Goal: Information Seeking & Learning: Find specific fact

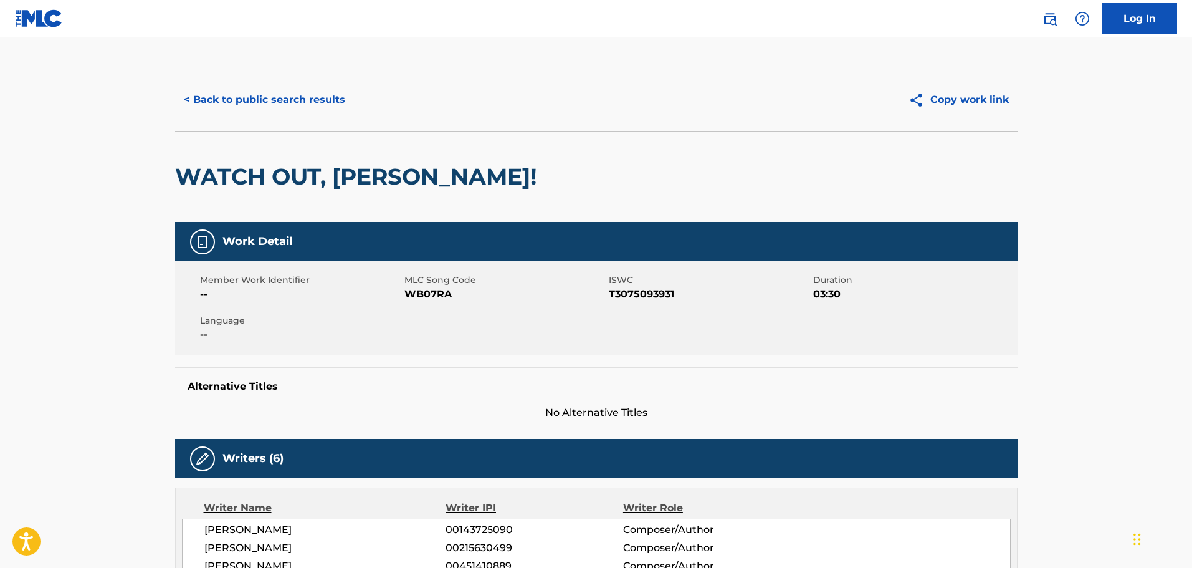
click at [213, 94] on button "< Back to public search results" at bounding box center [264, 99] width 179 height 31
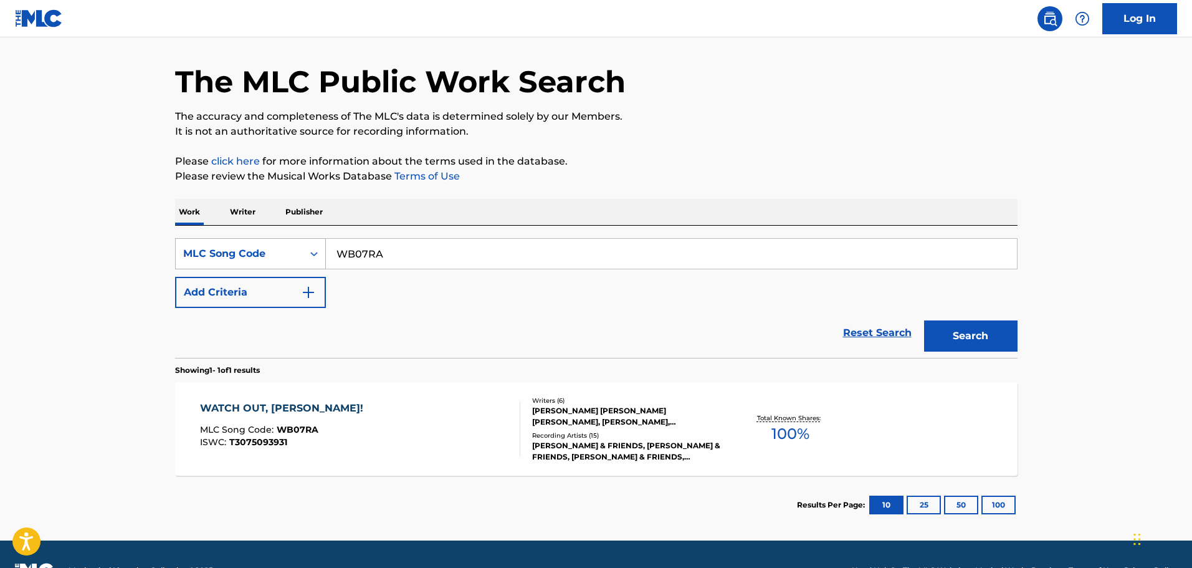
drag, startPoint x: 392, startPoint y: 246, endPoint x: 287, endPoint y: 253, distance: 106.1
click at [296, 253] on div "SearchWithCriteria3c10404f-9268-45e0-aebd-0ced567eccde MLC Song Code WB07RA" at bounding box center [596, 253] width 842 height 31
paste input "TE1FMH"
type input "TE1FMH"
click at [984, 335] on button "Search" at bounding box center [970, 335] width 93 height 31
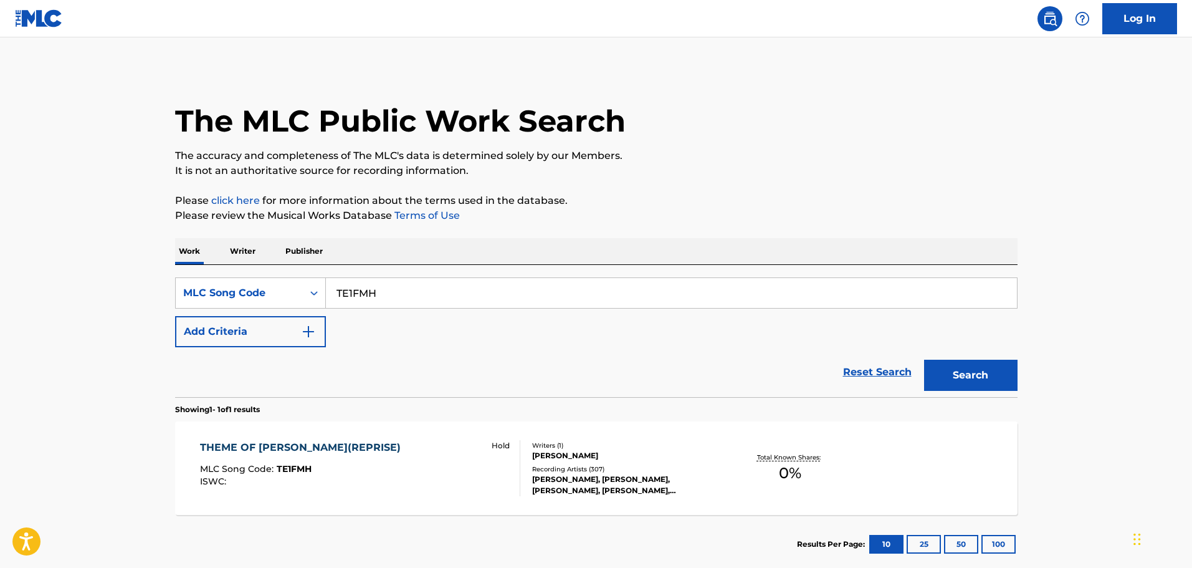
click at [434, 457] on div "THEME OF [PERSON_NAME](REPRISE) MLC Song Code : TE1FMH ISWC : Hold" at bounding box center [360, 468] width 320 height 56
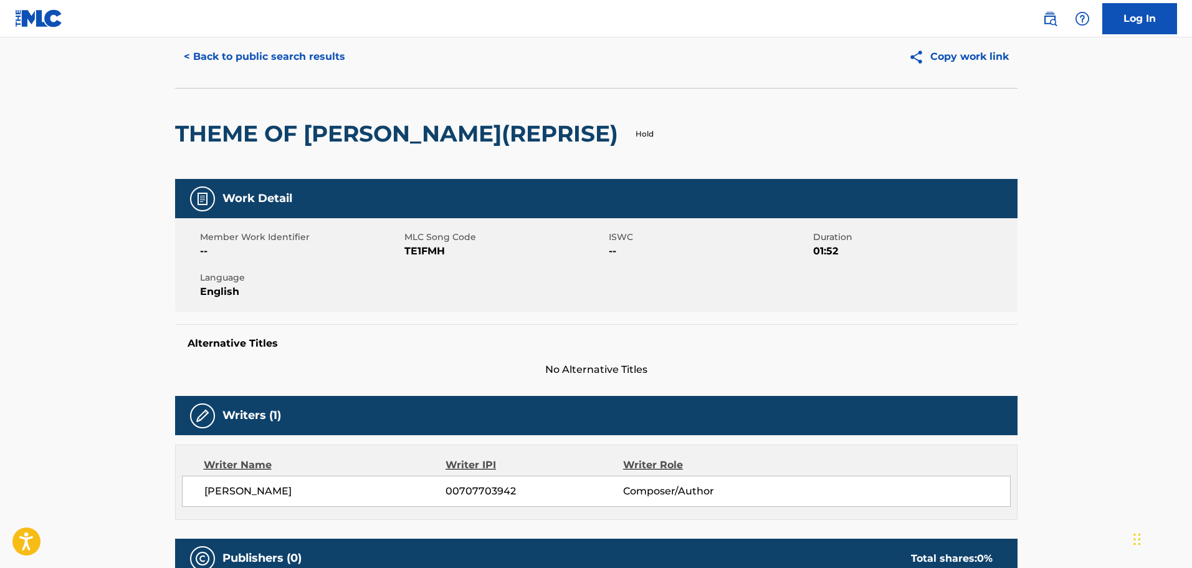
scroll to position [62, 0]
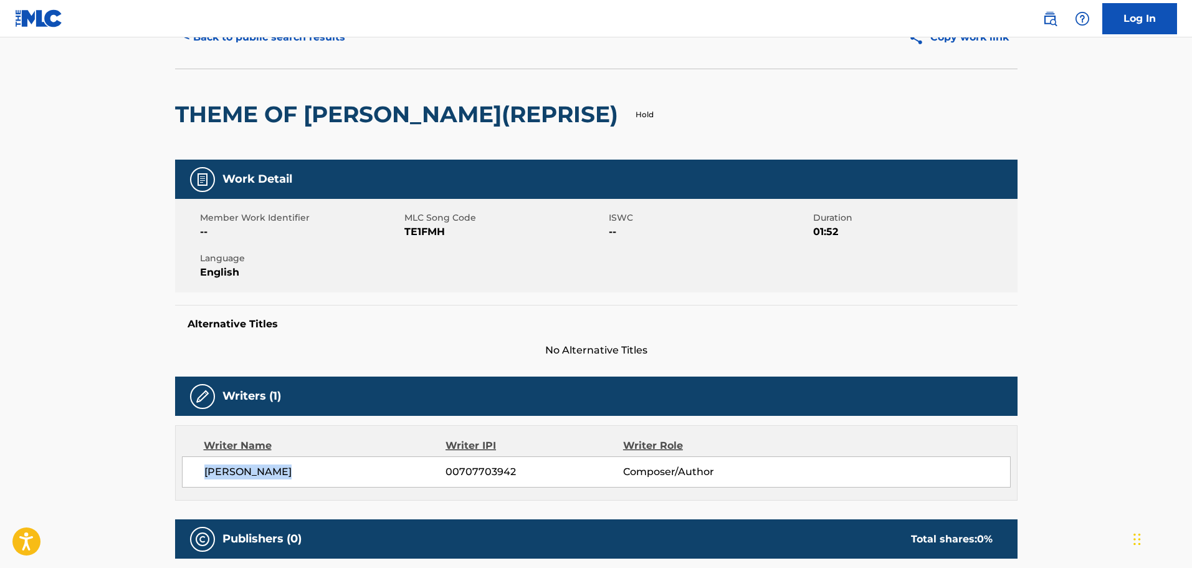
drag, startPoint x: 295, startPoint y: 473, endPoint x: 204, endPoint y: 475, distance: 91.0
click at [204, 475] on span "[PERSON_NAME]" at bounding box center [325, 471] width 242 height 15
click at [267, 44] on button "< Back to public search results" at bounding box center [264, 37] width 179 height 31
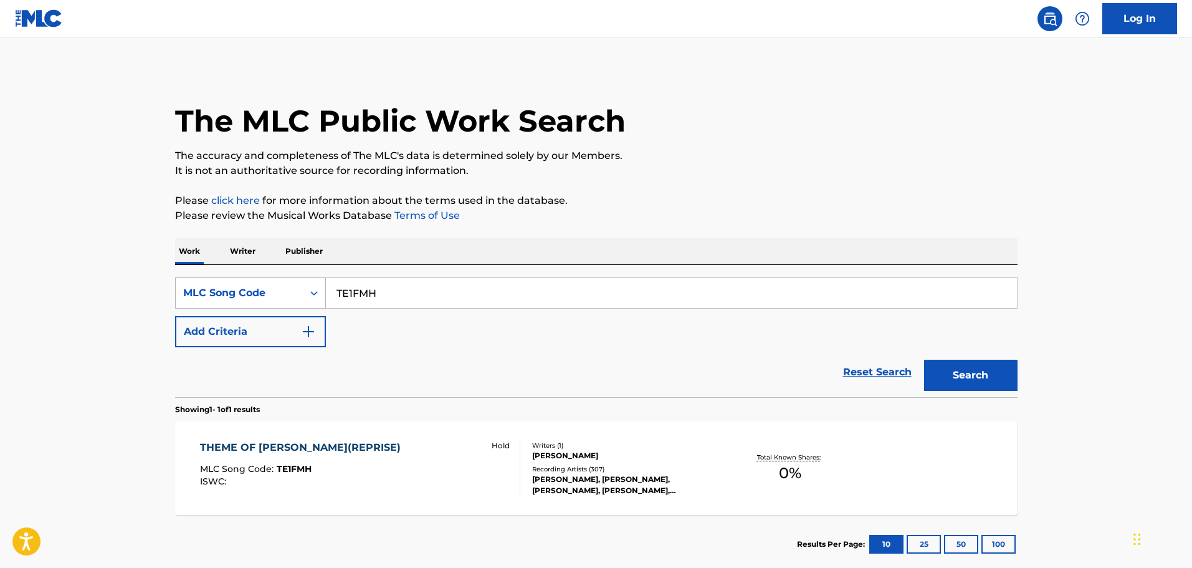
click at [254, 290] on div "MLC Song Code" at bounding box center [239, 292] width 112 height 15
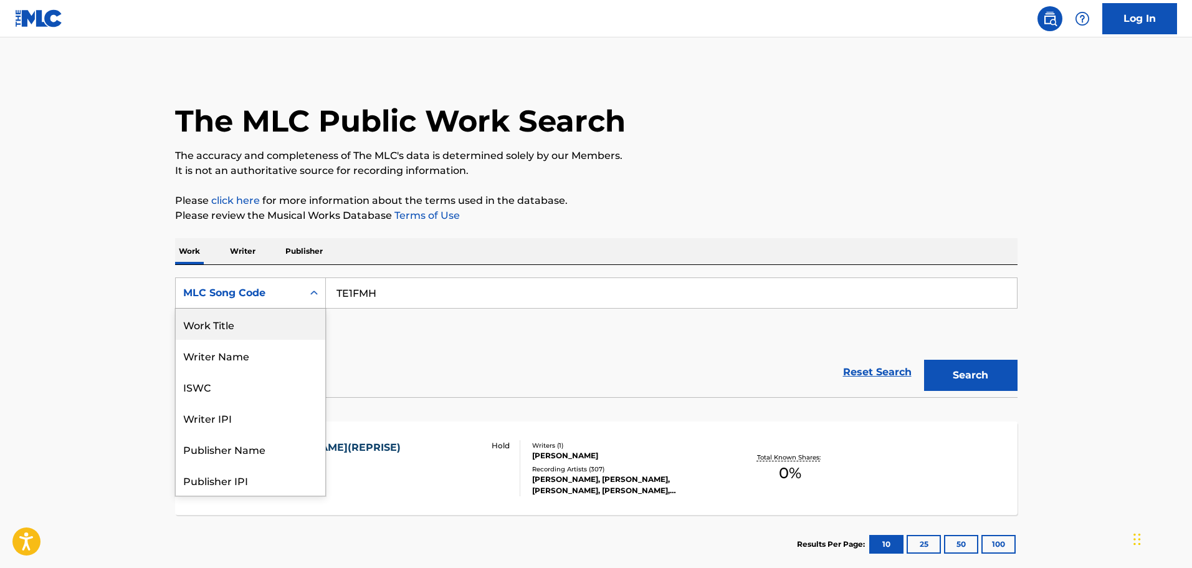
click at [222, 324] on div "Work Title" at bounding box center [251, 323] width 150 height 31
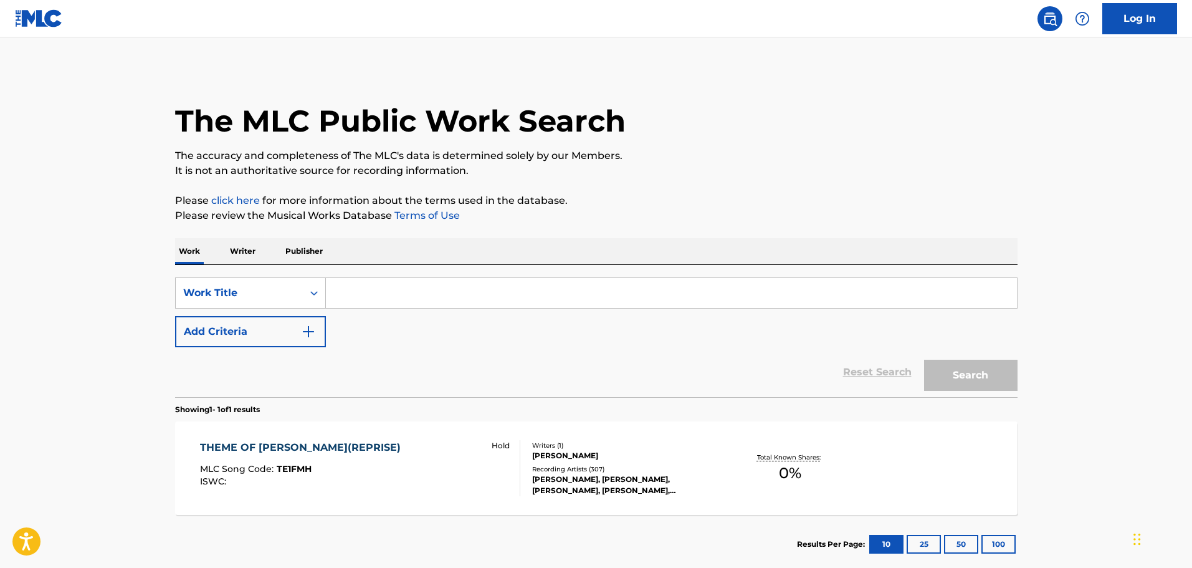
click at [344, 295] on input "Search Form" at bounding box center [671, 293] width 691 height 30
paste input "SILENT HILL 2 BGM"
type input "SILENT HILL 2 BGM"
click at [967, 372] on button "Search" at bounding box center [970, 374] width 93 height 31
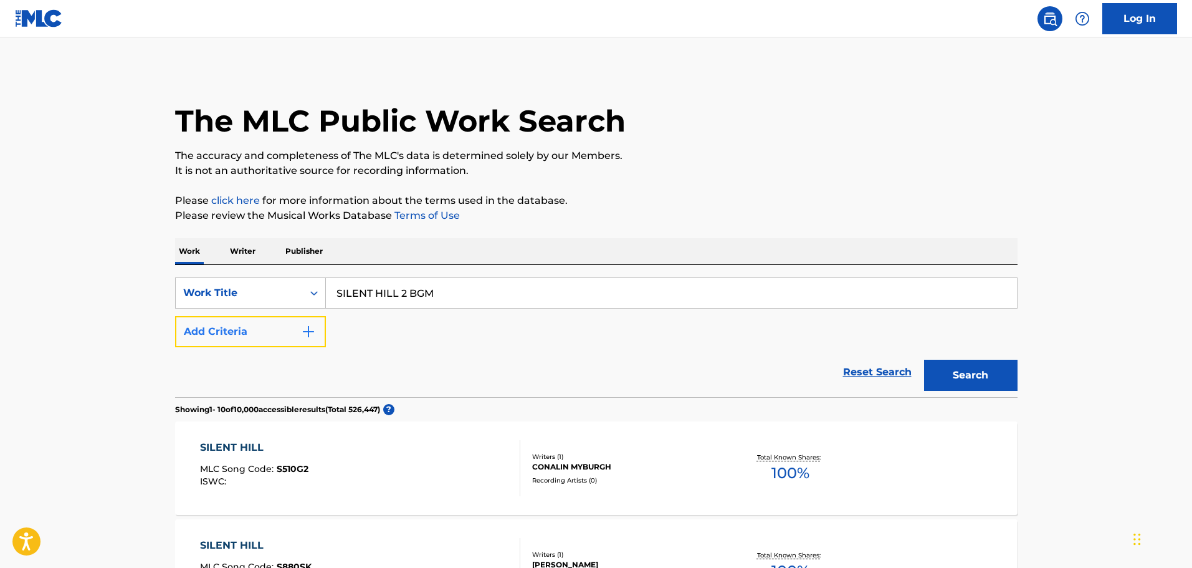
click at [302, 333] on img "Search Form" at bounding box center [308, 331] width 15 height 15
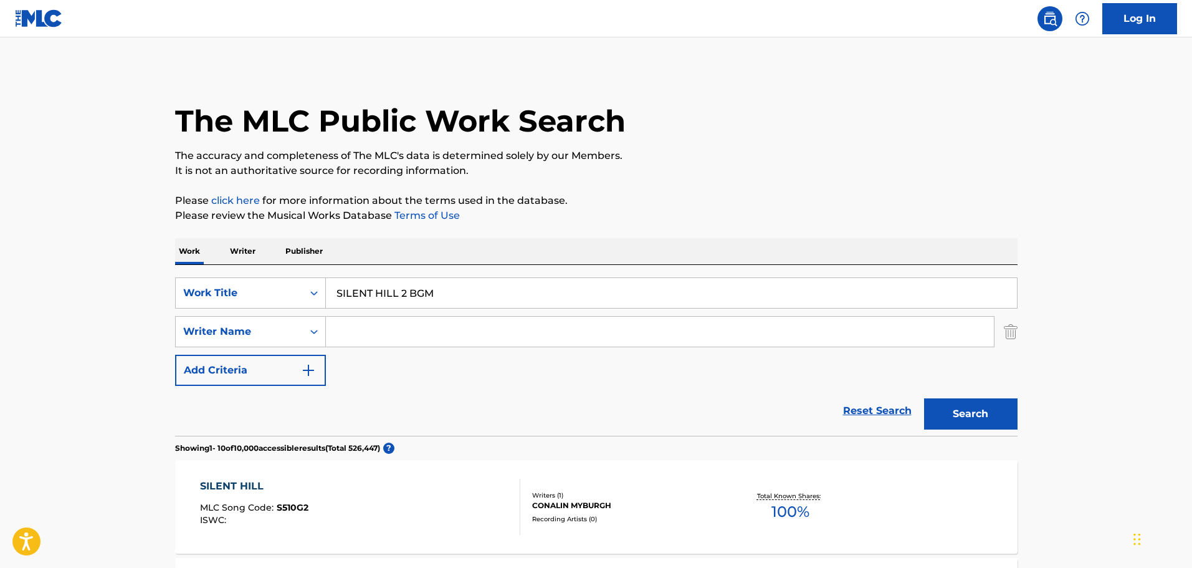
click at [340, 341] on input "Search Form" at bounding box center [660, 331] width 668 height 30
paste input "Yamaoka"
type input "Yamaoka"
click at [987, 420] on button "Search" at bounding box center [970, 413] width 93 height 31
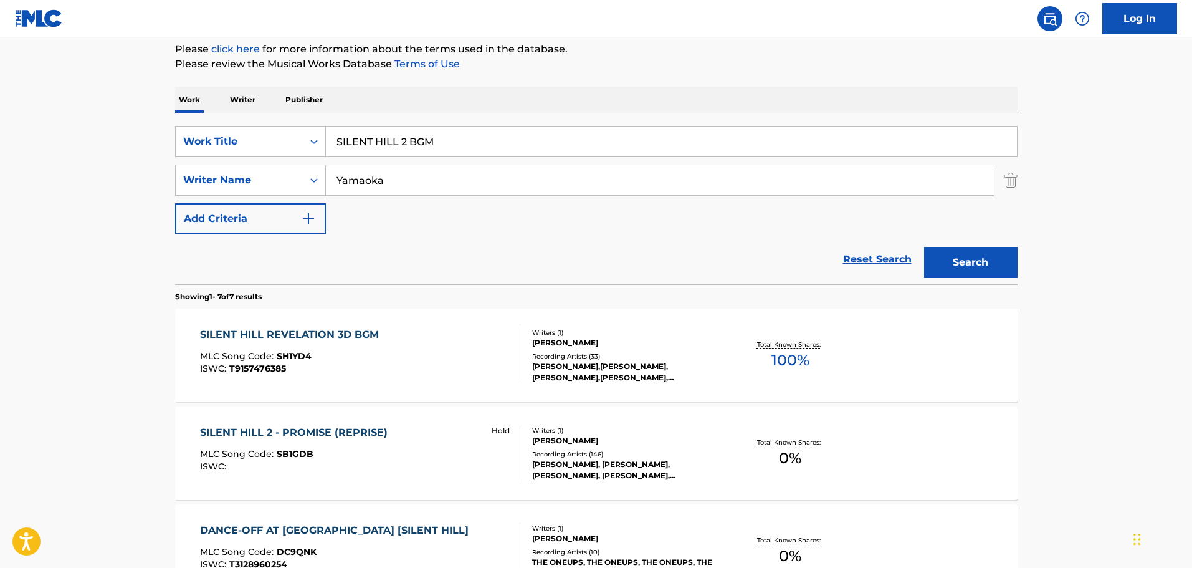
scroll to position [136, 0]
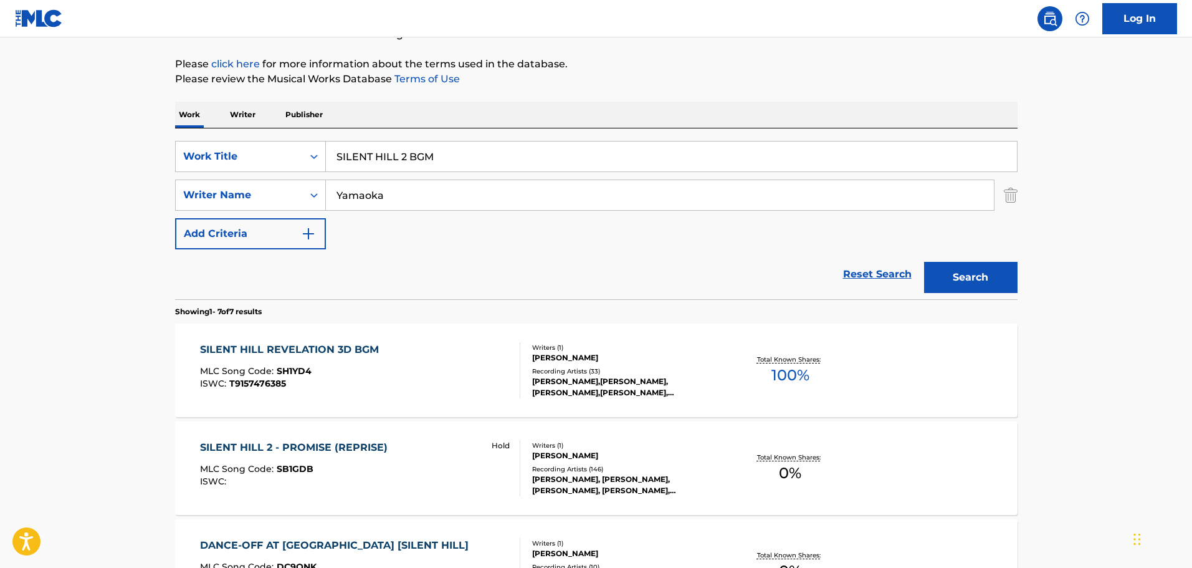
click at [952, 376] on div "SILENT HILL REVELATION 3D BGM MLC Song Code : SH1YD4 ISWC : T9157476385 Writers…" at bounding box center [596, 369] width 842 height 93
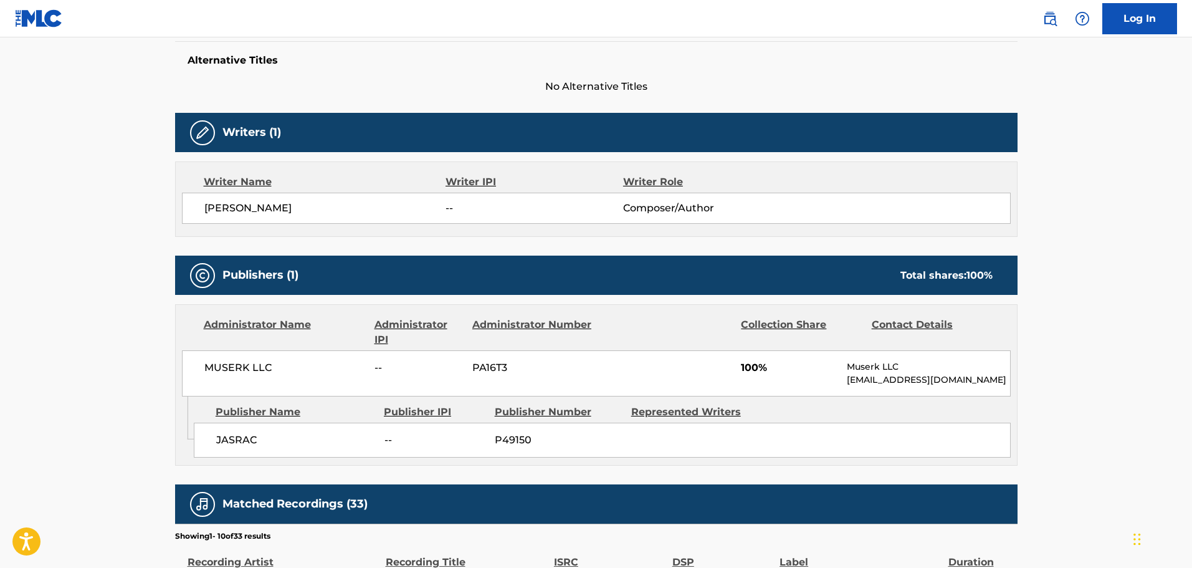
scroll to position [311, 0]
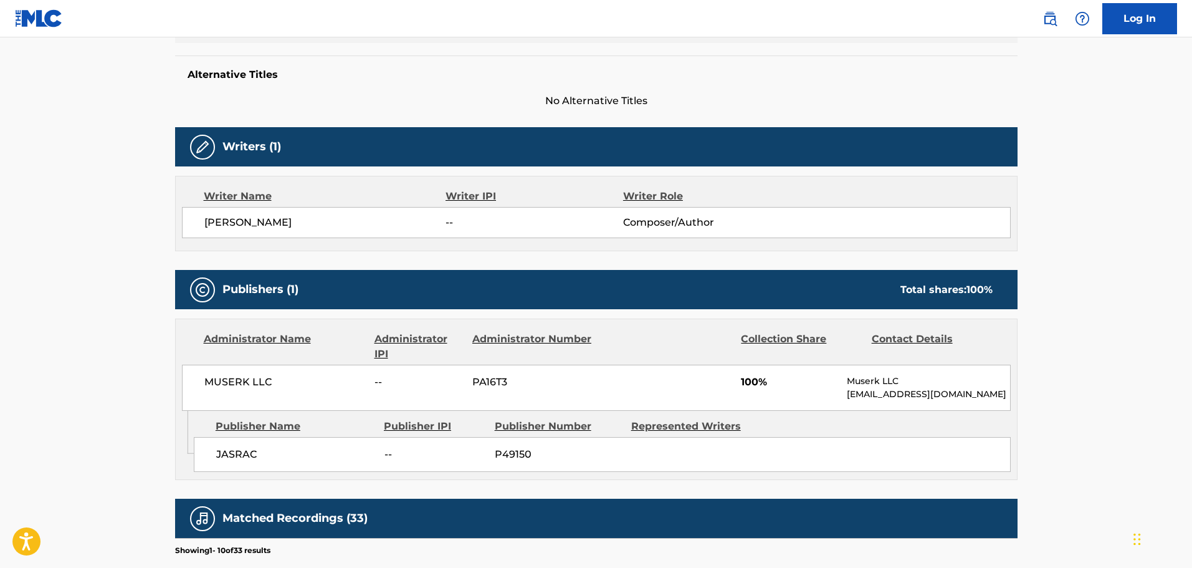
click at [896, 394] on p "[EMAIL_ADDRESS][DOMAIN_NAME]" at bounding box center [928, 393] width 163 height 13
copy div "[EMAIL_ADDRESS][DOMAIN_NAME] Admin Original Publisher Connecting Line"
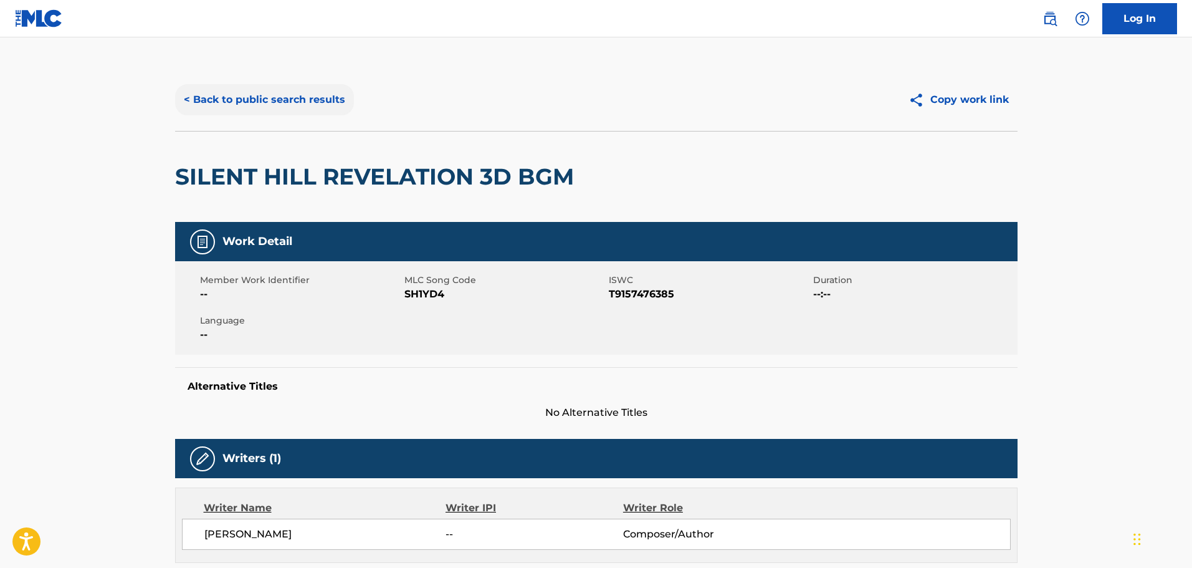
click at [272, 109] on button "< Back to public search results" at bounding box center [264, 99] width 179 height 31
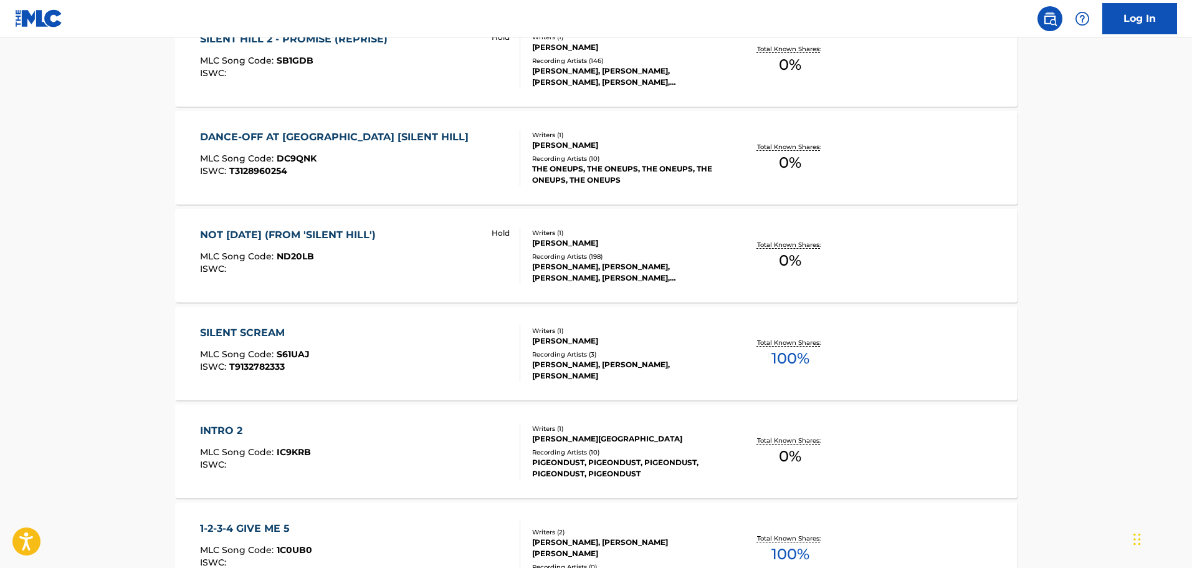
scroll to position [697, 0]
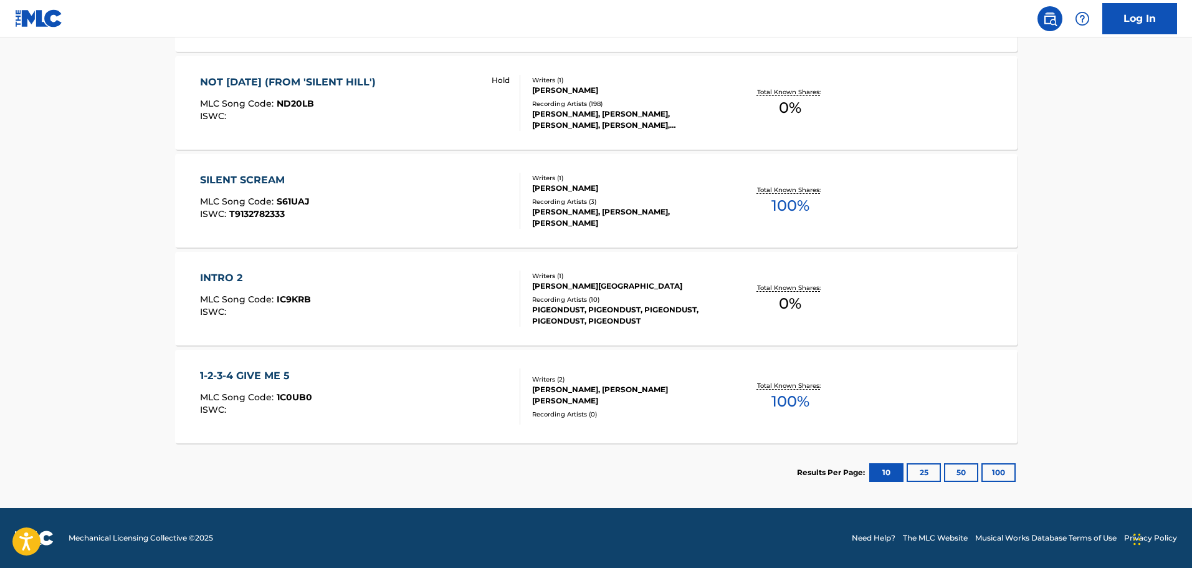
click at [889, 215] on div "SILENT SCREAM MLC Song Code : S61UAJ ISWC : T9132782333 Writers ( 1 ) [PERSON_N…" at bounding box center [596, 200] width 842 height 93
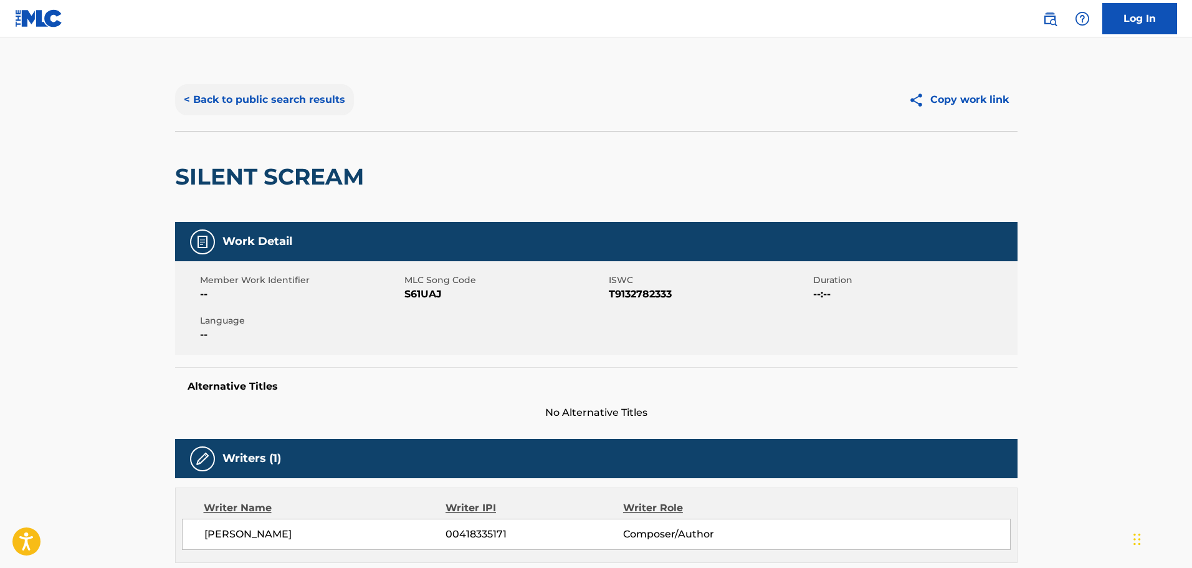
click at [293, 98] on button "< Back to public search results" at bounding box center [264, 99] width 179 height 31
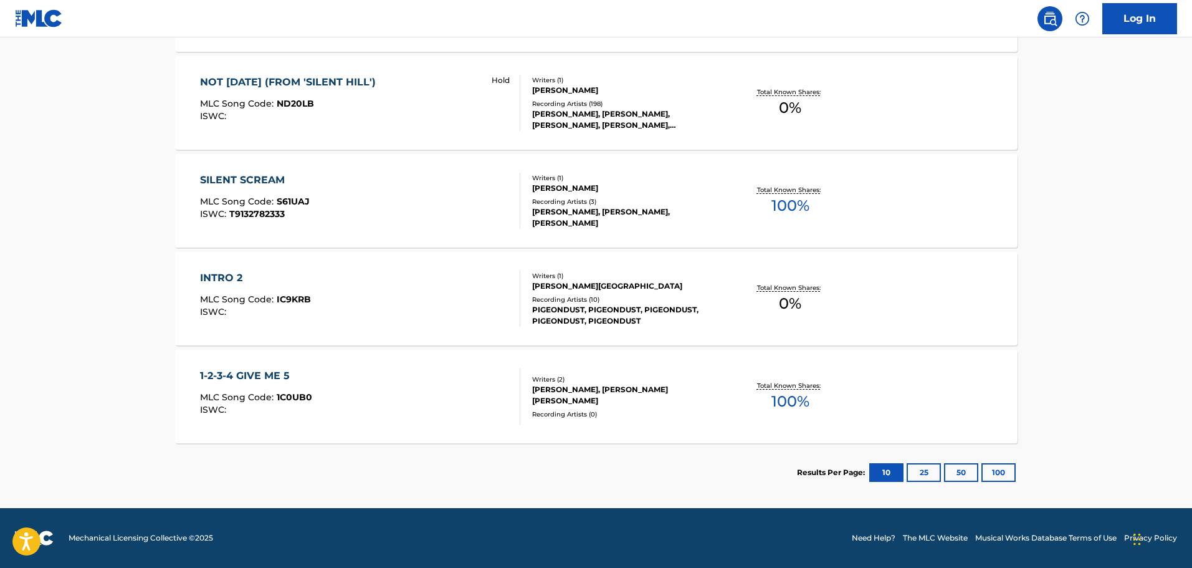
click at [904, 386] on div "1-2-3-4 GIVE ME 5 MLC Song Code : 1C0UB0 ISWC : Writers ( 2 ) [PERSON_NAME], [P…" at bounding box center [596, 395] width 842 height 93
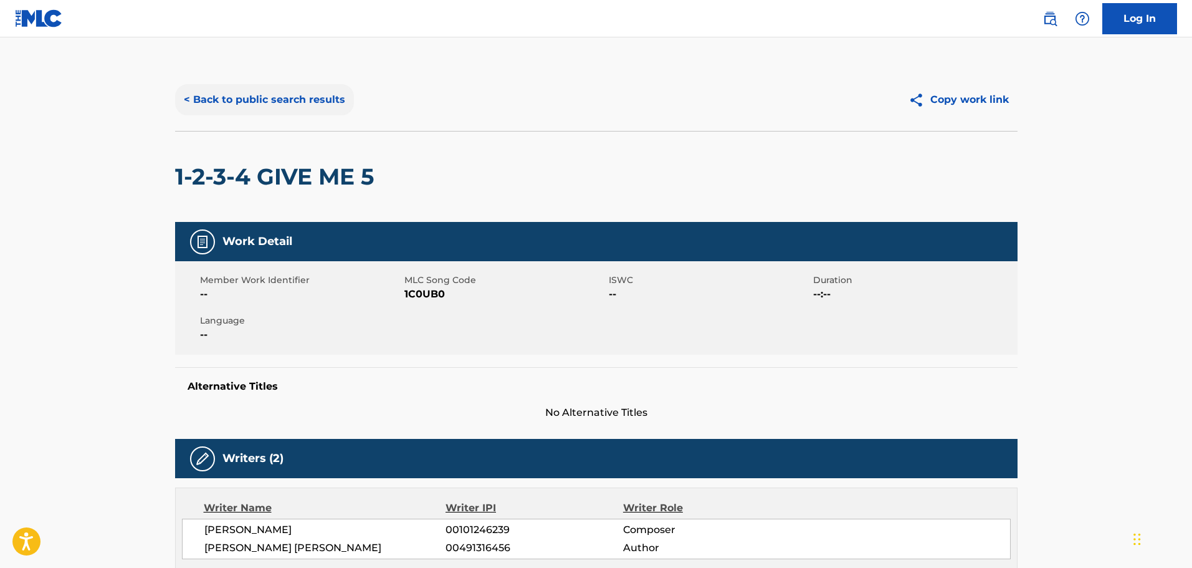
click at [303, 102] on button "< Back to public search results" at bounding box center [264, 99] width 179 height 31
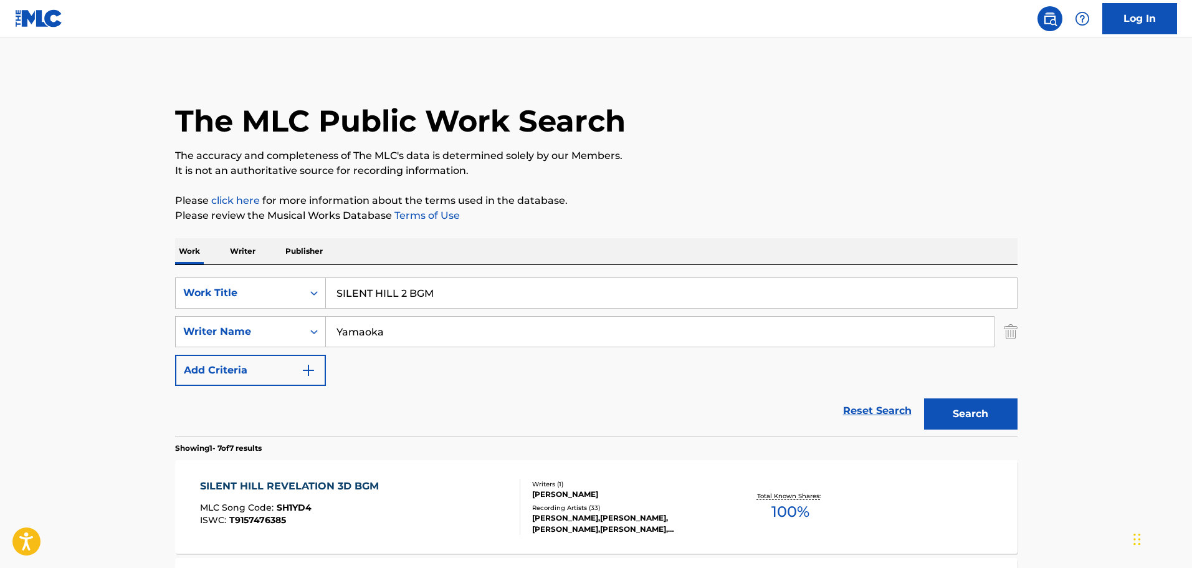
drag, startPoint x: 235, startPoint y: 294, endPoint x: 163, endPoint y: 294, distance: 72.3
click at [252, 258] on p "Writer" at bounding box center [242, 251] width 33 height 26
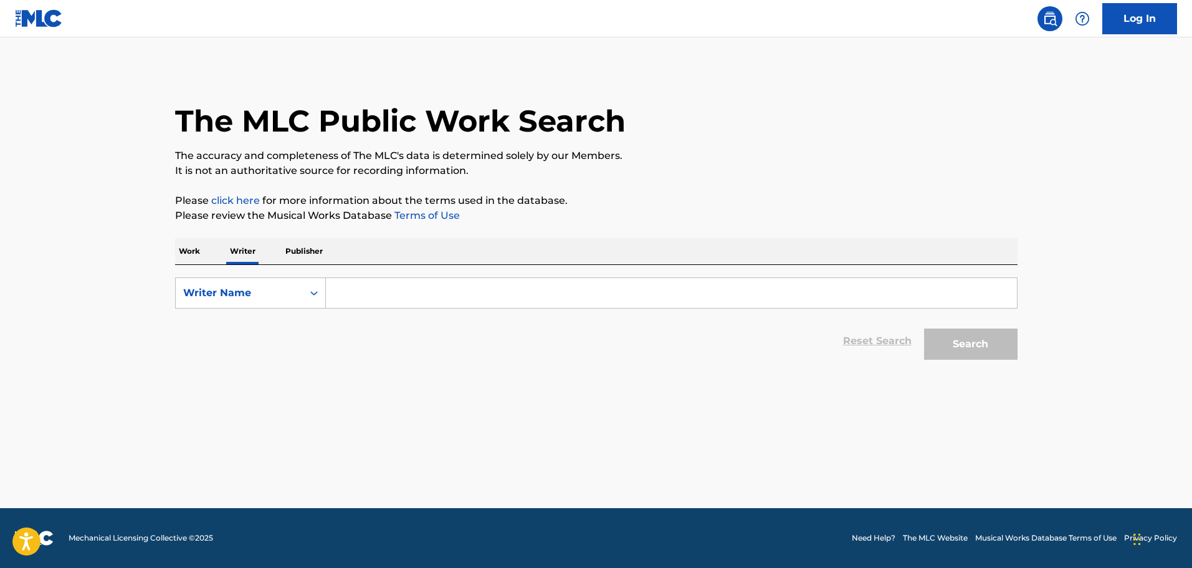
click at [357, 293] on input "Search Form" at bounding box center [671, 293] width 691 height 30
paste input "[PERSON_NAME]"
click at [962, 339] on button "Search" at bounding box center [970, 343] width 93 height 31
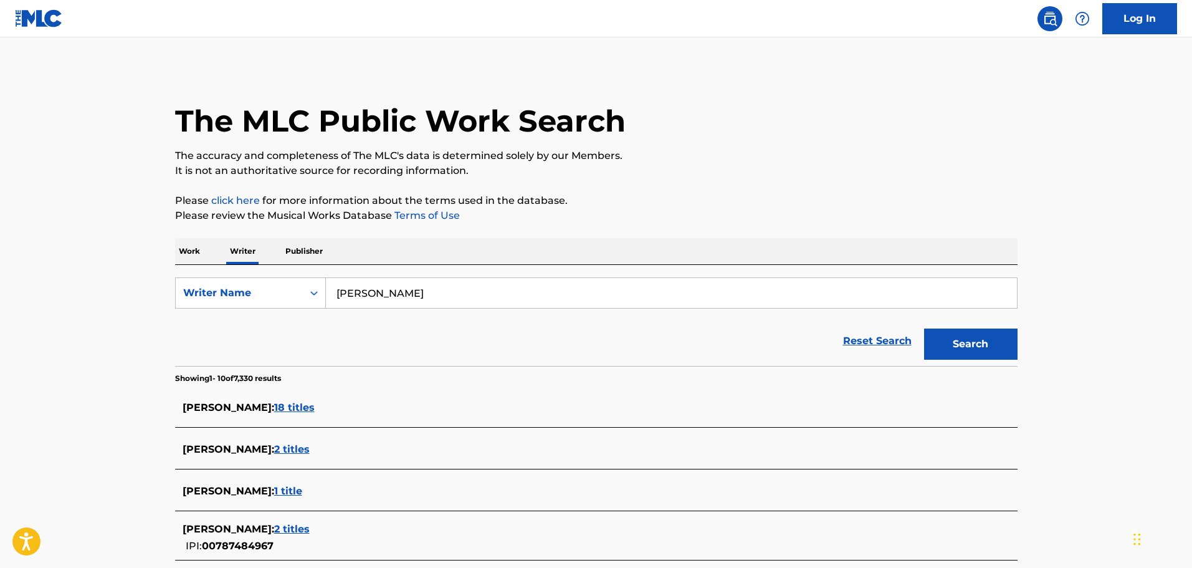
drag, startPoint x: 357, startPoint y: 294, endPoint x: 326, endPoint y: 295, distance: 31.2
click at [326, 295] on input "[PERSON_NAME]" at bounding box center [671, 293] width 691 height 30
type input "[PERSON_NAME]"
click at [974, 344] on button "Search" at bounding box center [970, 343] width 93 height 31
click at [190, 250] on p "Work" at bounding box center [189, 251] width 29 height 26
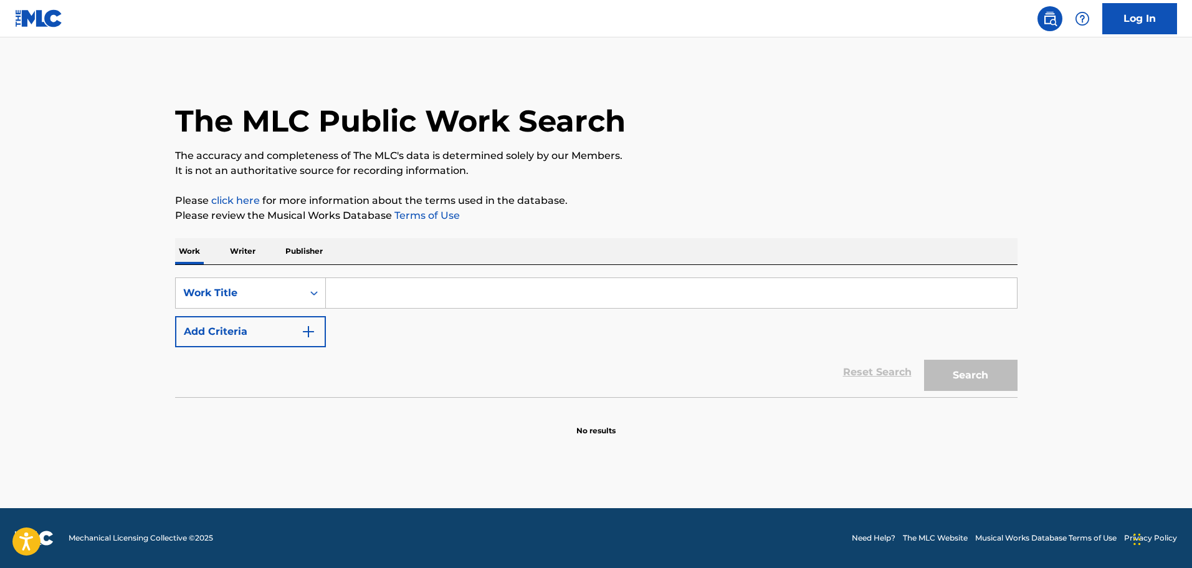
click at [336, 279] on input "Search Form" at bounding box center [671, 293] width 691 height 30
paste input "Evening of the Undead"
type input "Evening of the Undead"
click at [976, 370] on button "Search" at bounding box center [970, 374] width 93 height 31
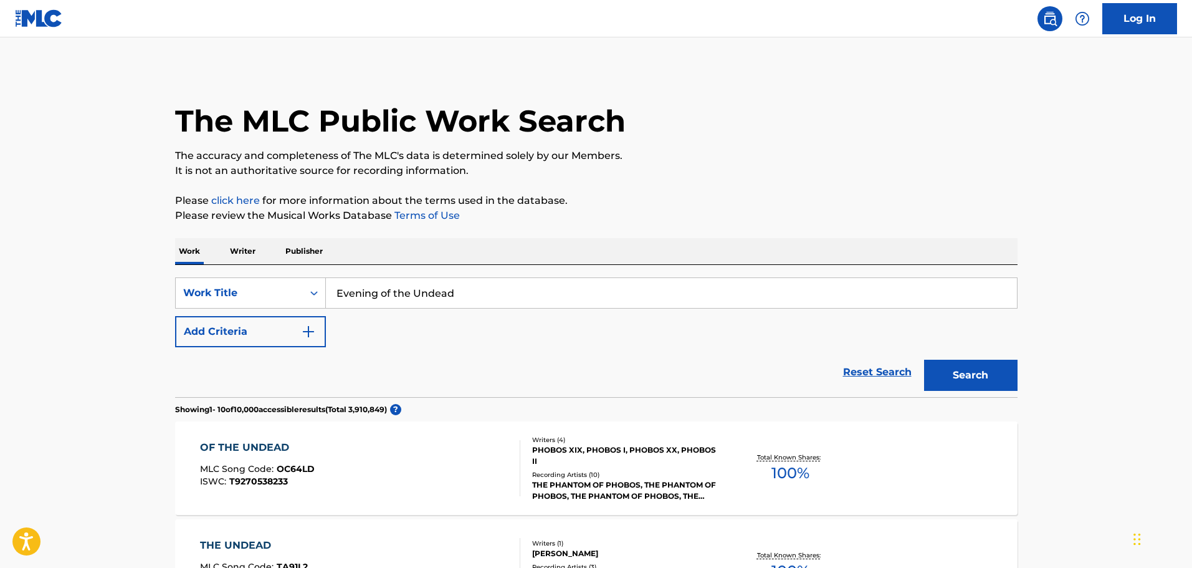
click at [292, 246] on p "Publisher" at bounding box center [304, 251] width 45 height 26
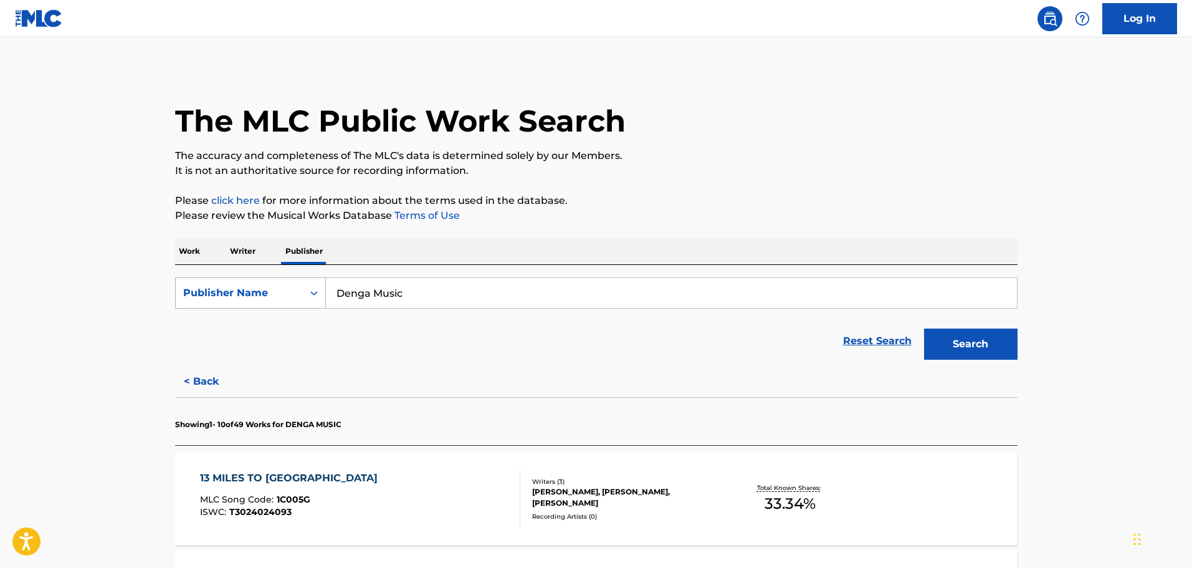
drag, startPoint x: 432, startPoint y: 295, endPoint x: 244, endPoint y: 291, distance: 188.8
click at [244, 291] on div "SearchWithCriteria804a1acc-3d44-46e0-a0e2-8759817d7cfb Publisher Name Denga Mus…" at bounding box center [596, 292] width 842 height 31
paste input "KME Corporation Fourth Publishing Division"
click at [983, 343] on button "Search" at bounding box center [970, 343] width 93 height 31
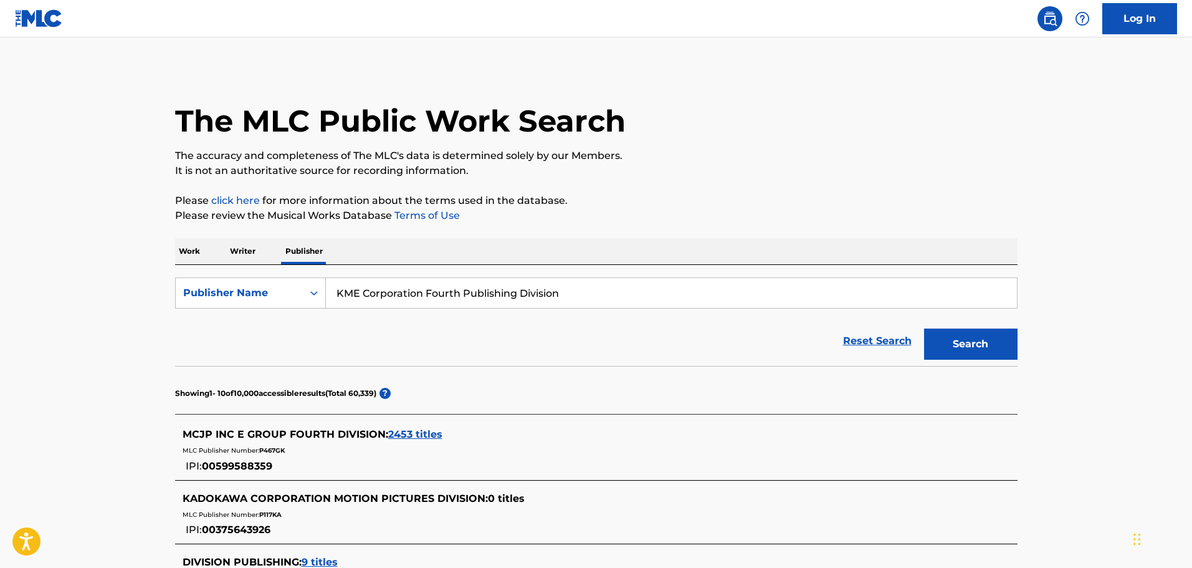
drag, startPoint x: 506, startPoint y: 290, endPoint x: 427, endPoint y: 293, distance: 78.6
click at [427, 293] on input "KME Corporation Fourth Publishing Division" at bounding box center [671, 293] width 691 height 30
type input "KME Corporation"
click at [924, 328] on button "Search" at bounding box center [970, 343] width 93 height 31
